Goal: Task Accomplishment & Management: Complete application form

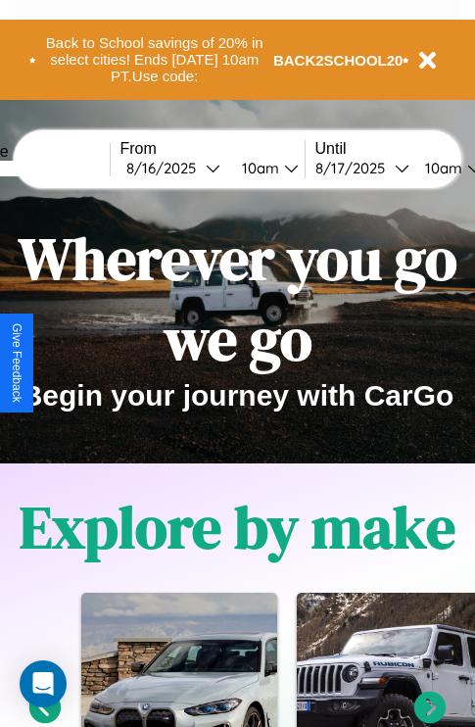
scroll to position [302, 0]
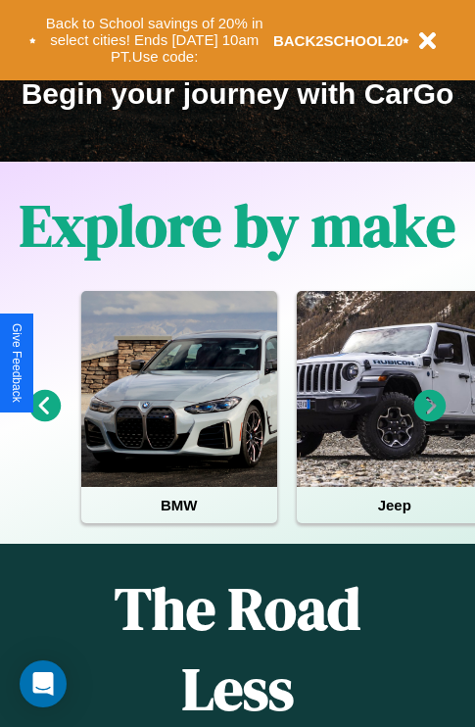
click at [44, 420] on icon at bounding box center [45, 406] width 32 height 32
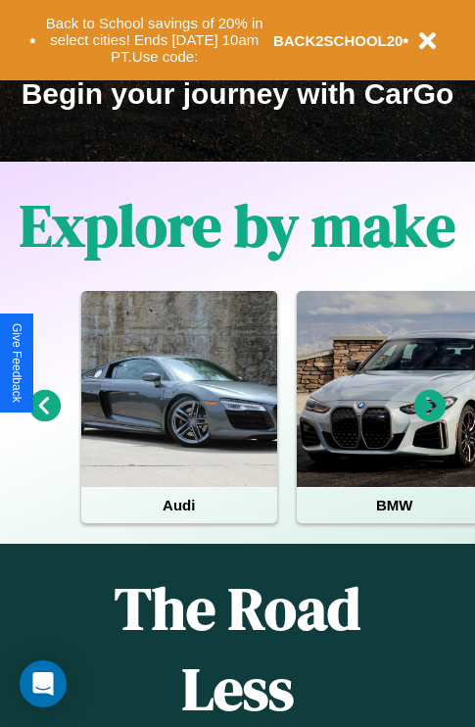
click at [430, 420] on icon at bounding box center [431, 406] width 32 height 32
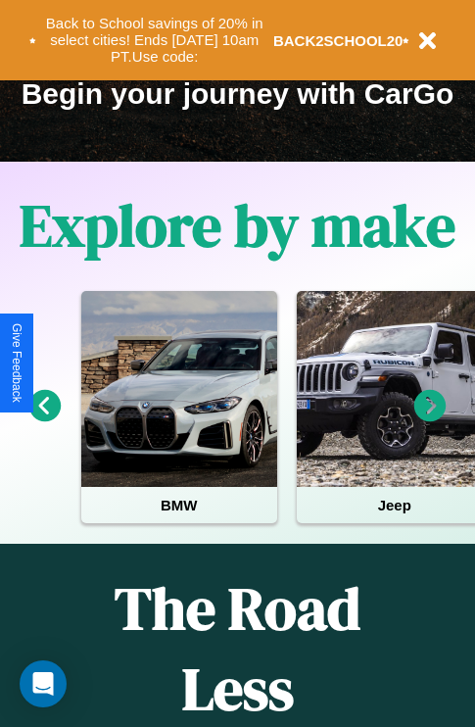
click at [430, 420] on icon at bounding box center [431, 406] width 32 height 32
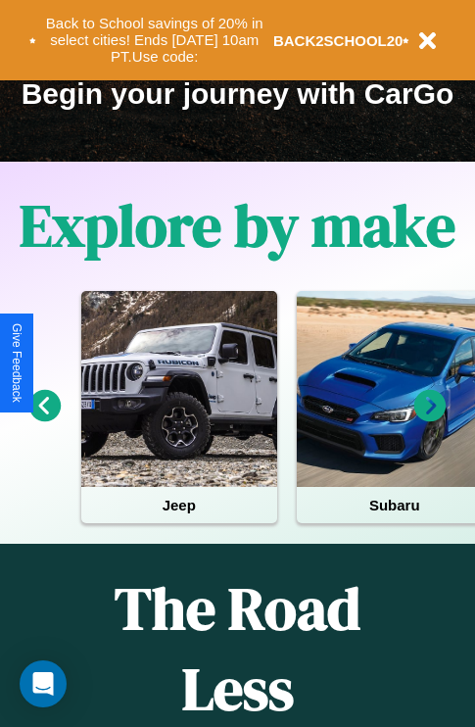
click at [430, 420] on icon at bounding box center [431, 406] width 32 height 32
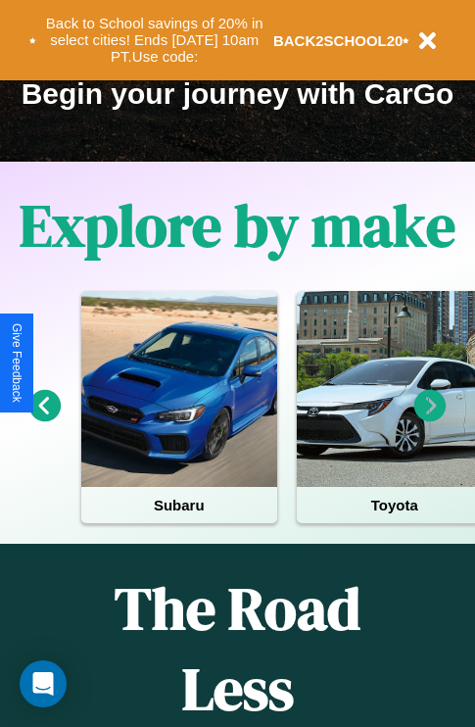
click at [430, 420] on icon at bounding box center [431, 406] width 32 height 32
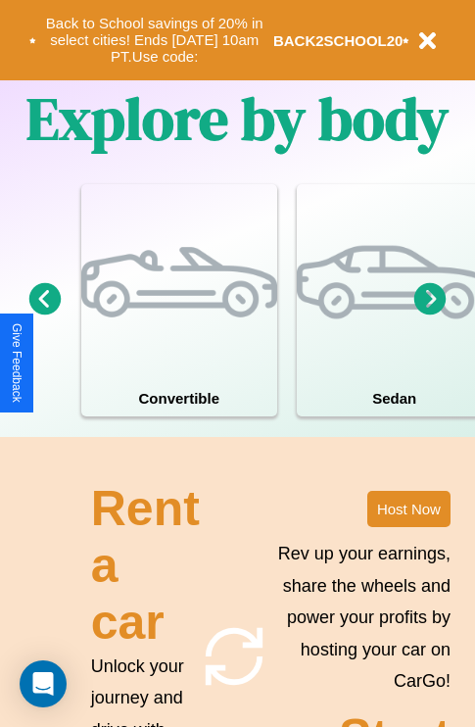
scroll to position [1527, 0]
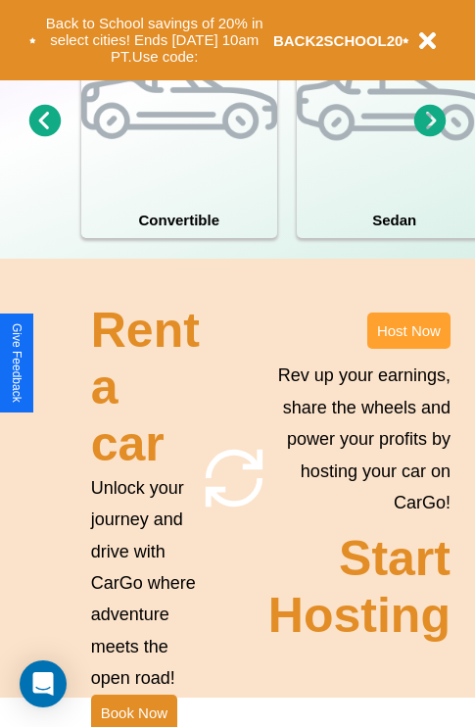
click at [409, 349] on button "Host Now" at bounding box center [409, 331] width 83 height 36
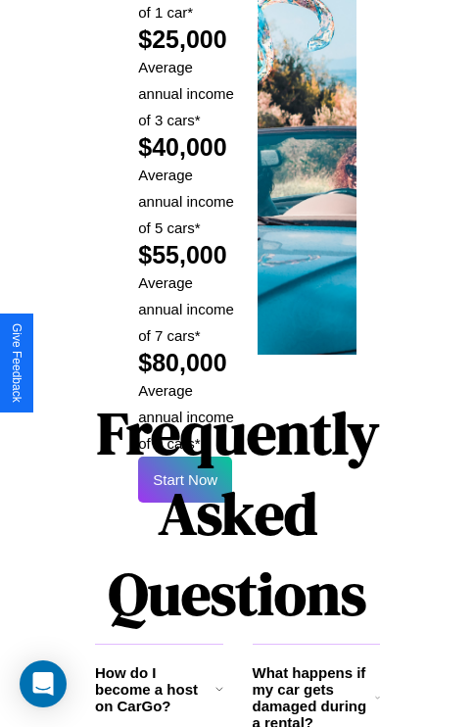
scroll to position [2885, 0]
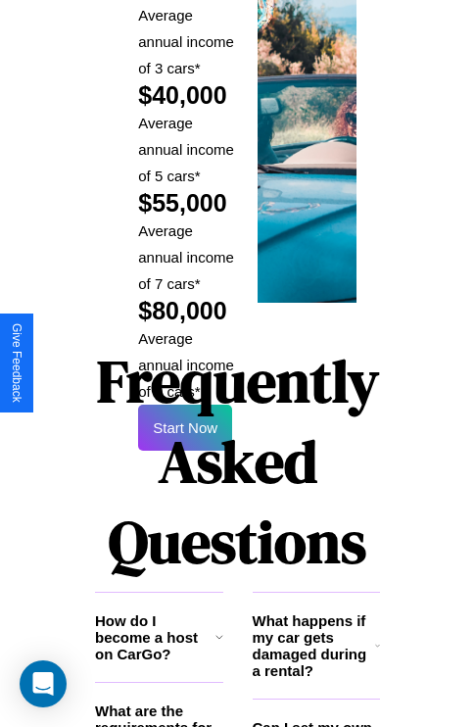
click at [185, 363] on h1 "Frequently Asked Questions" at bounding box center [237, 461] width 285 height 261
